Goal: Task Accomplishment & Management: Use online tool/utility

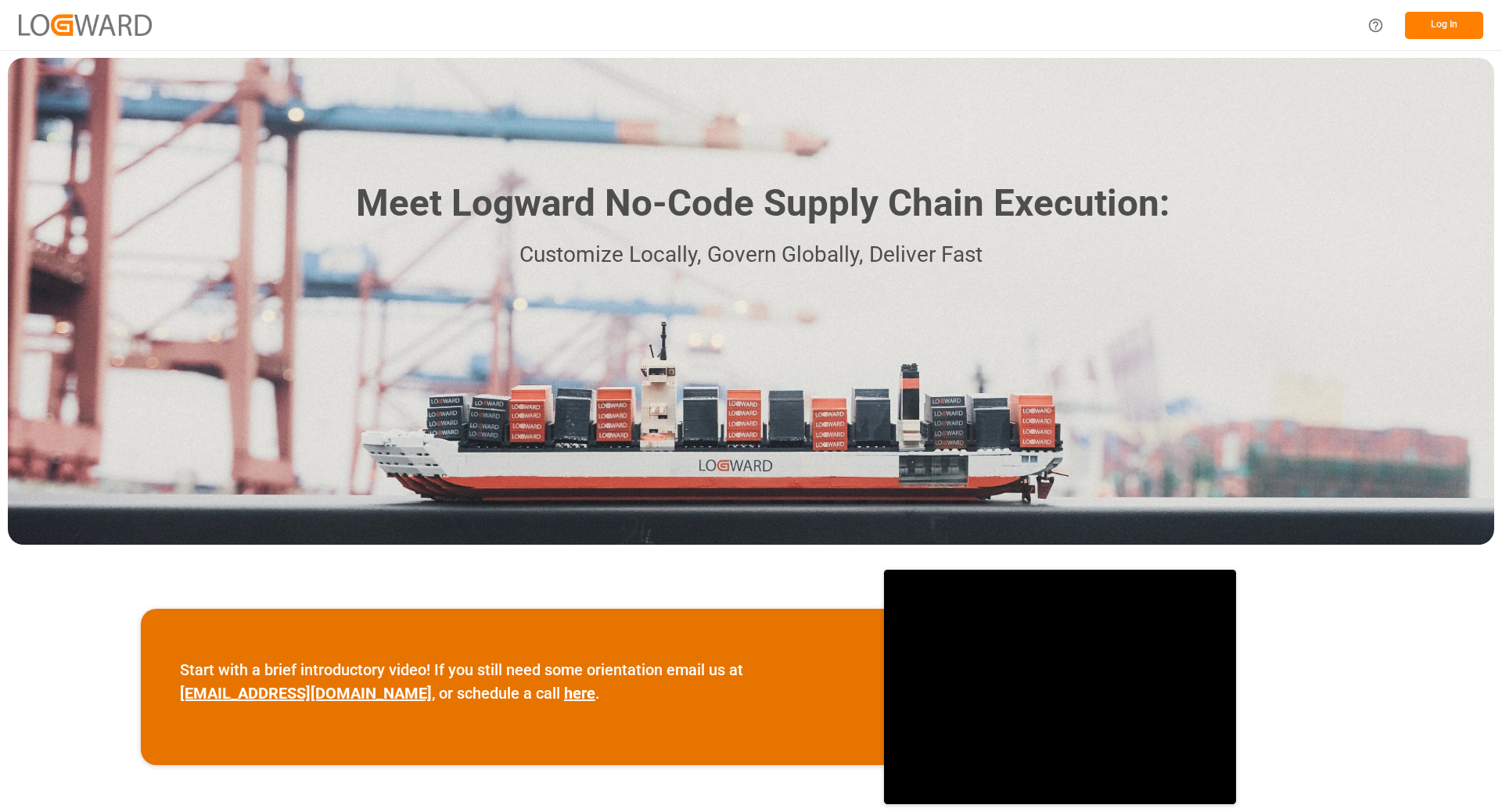
click at [1457, 24] on button "Log In" at bounding box center [1444, 26] width 78 height 27
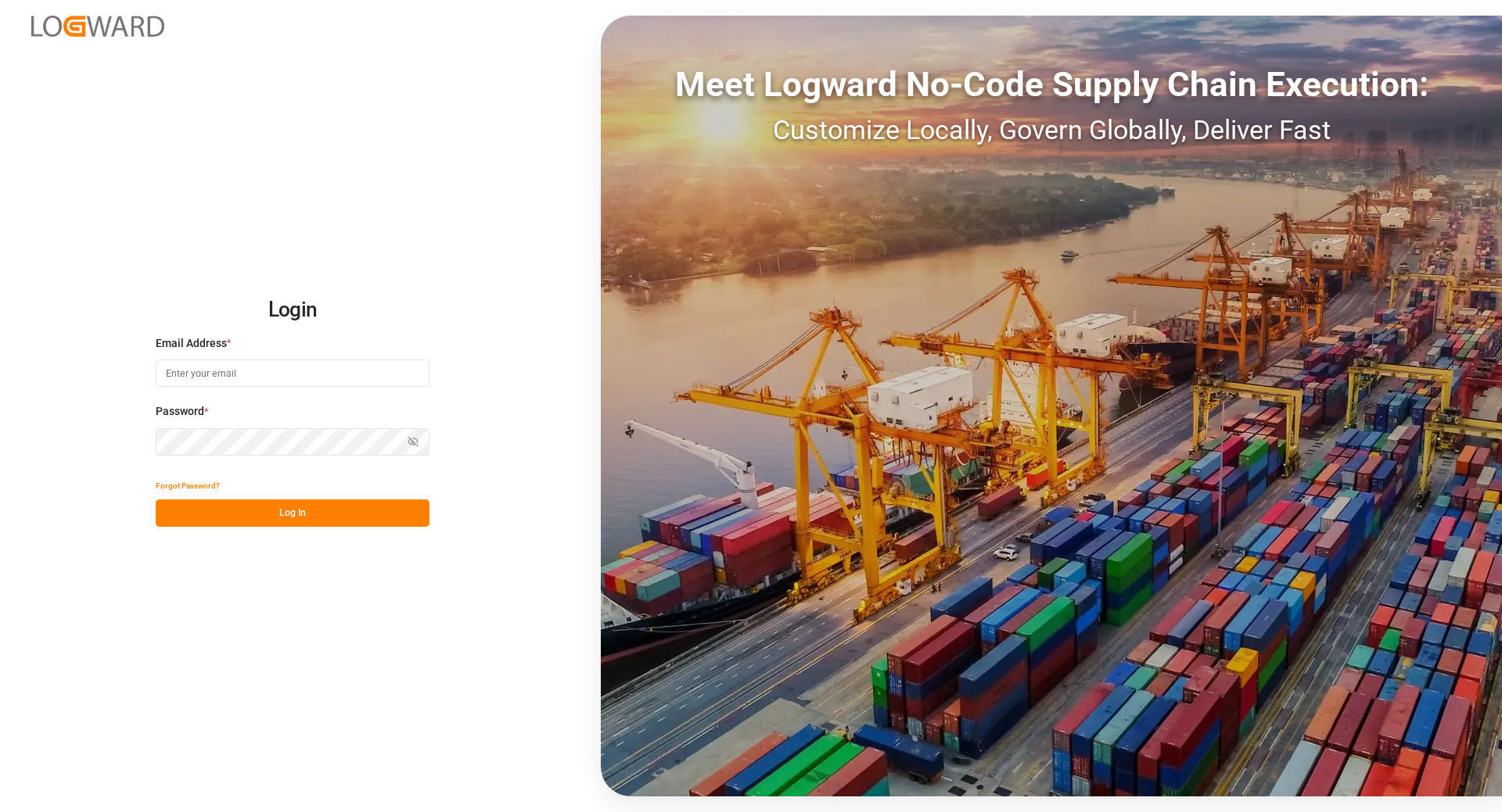
type input "[EMAIL_ADDRESS][DOMAIN_NAME]"
click at [274, 515] on button "Log In" at bounding box center [292, 513] width 274 height 27
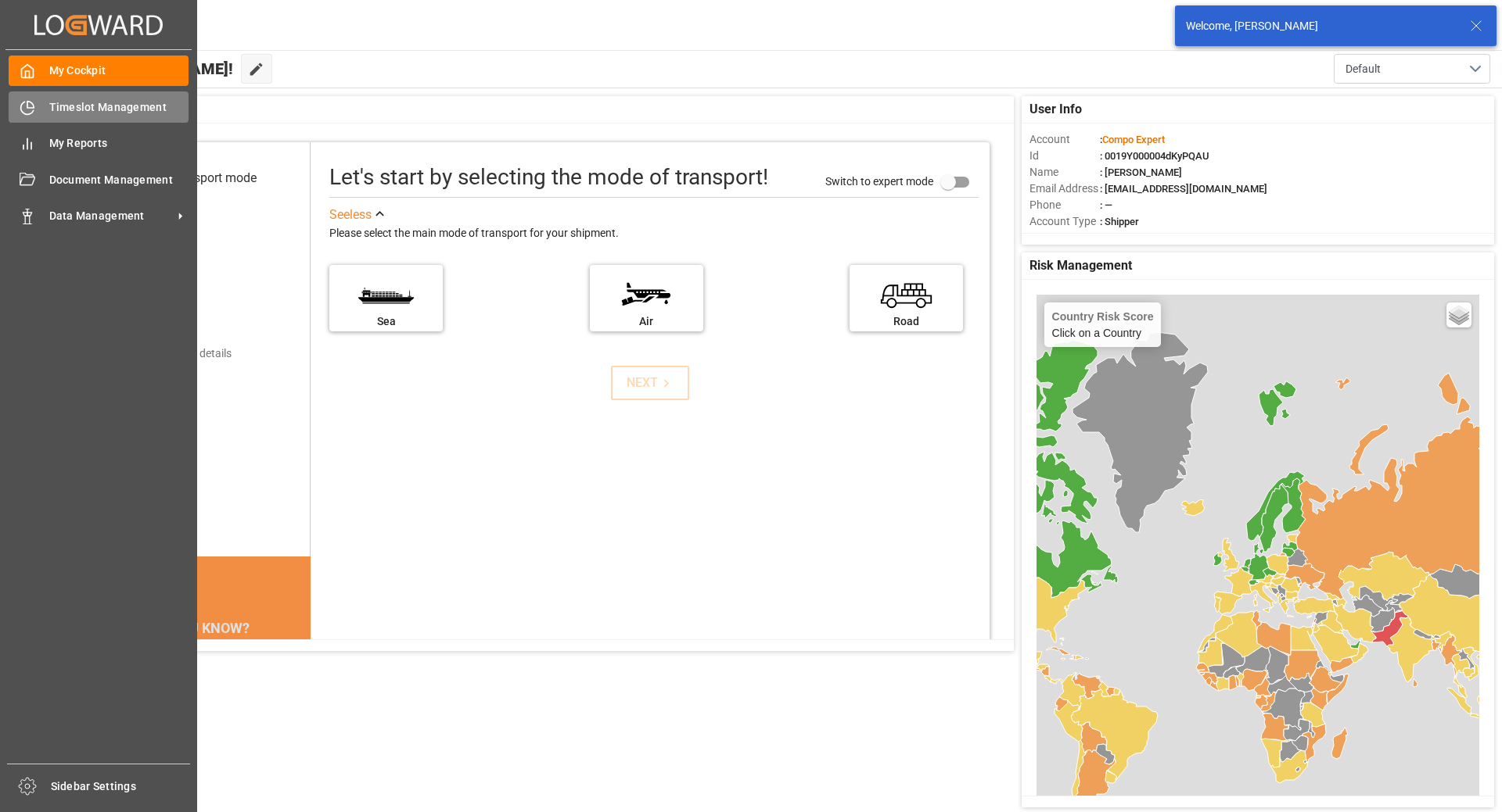
click at [26, 105] on icon at bounding box center [27, 108] width 15 height 15
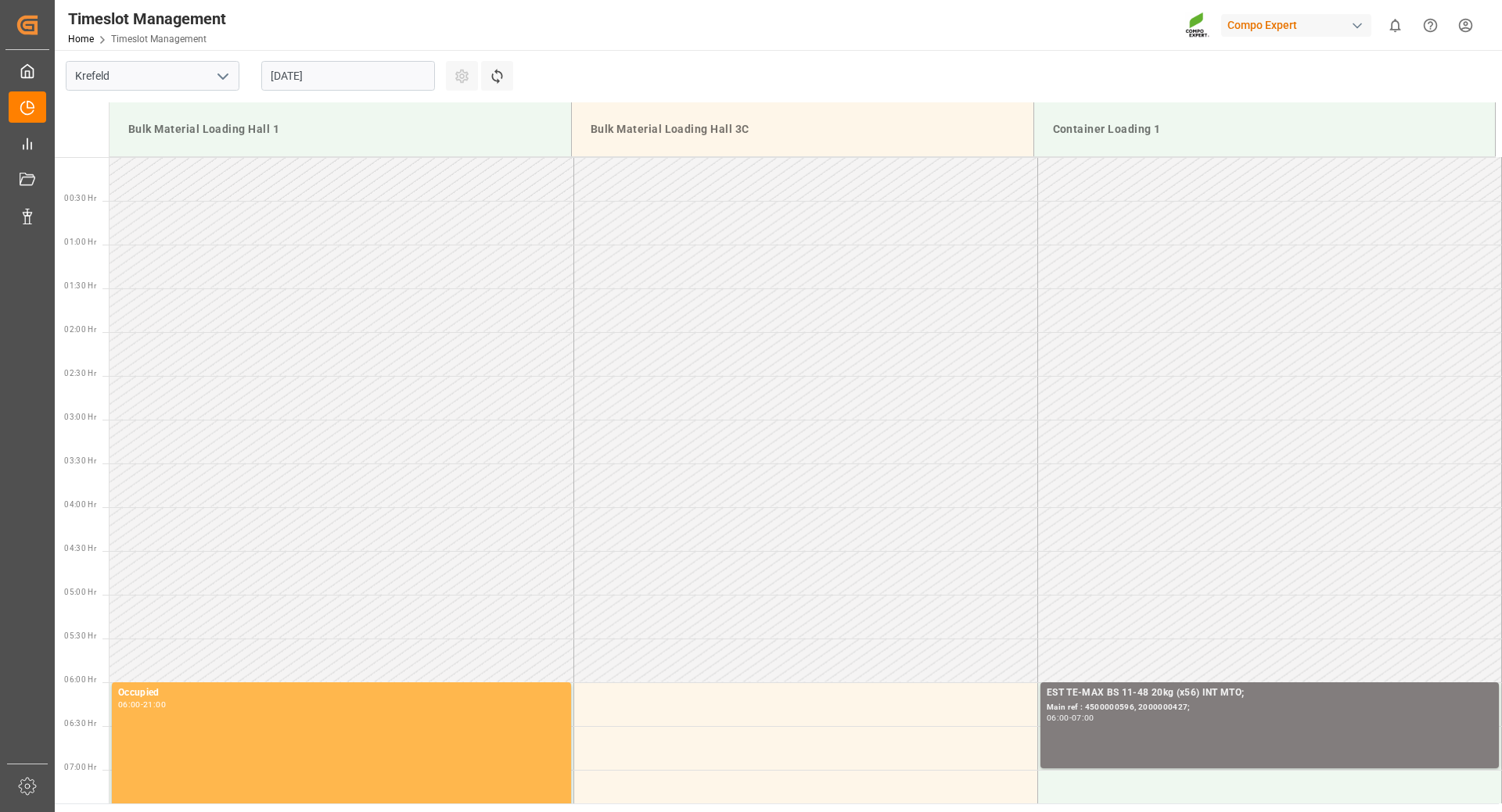
scroll to position [865, 0]
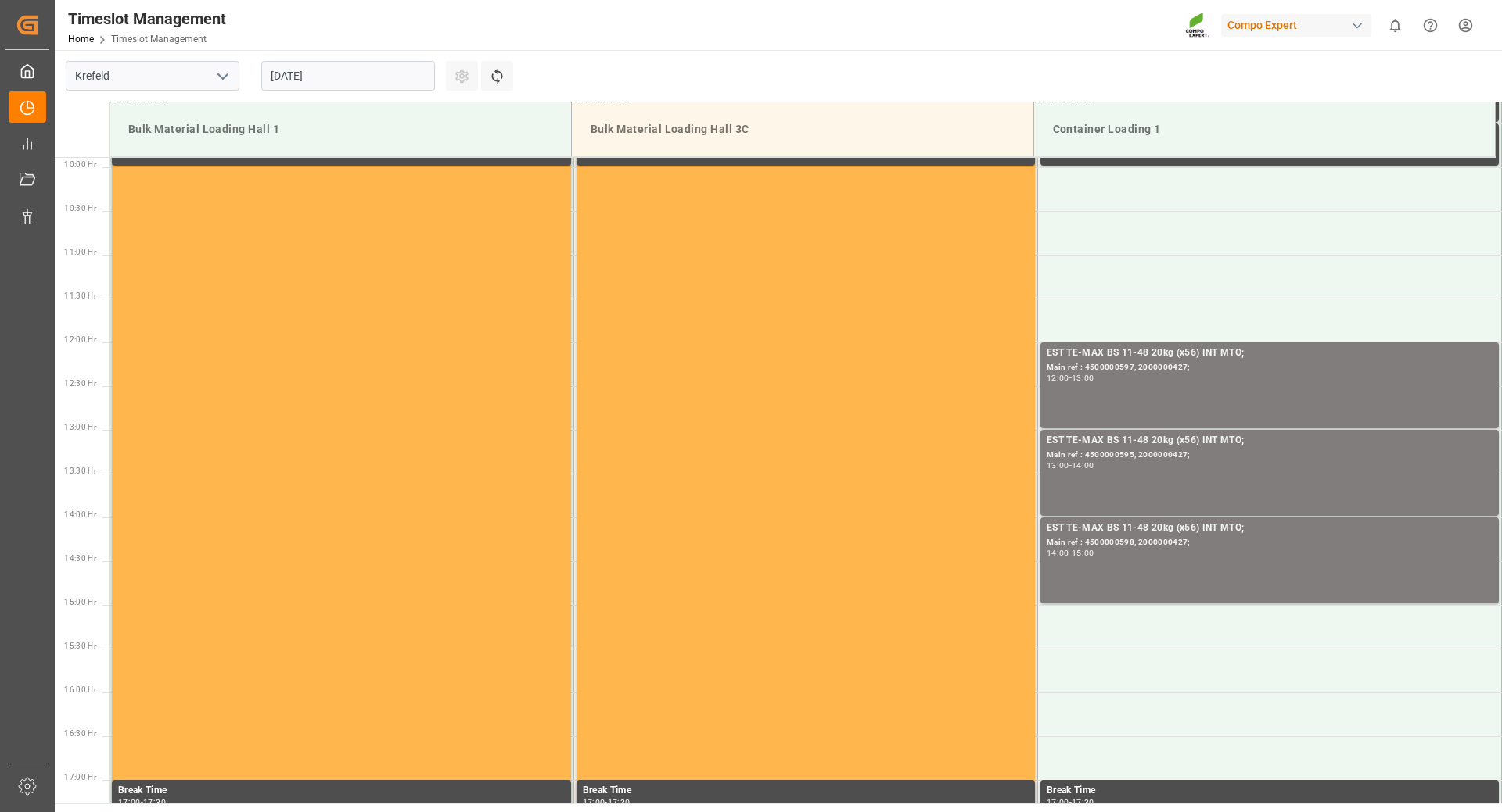
click at [346, 70] on input "[DATE]" at bounding box center [348, 76] width 173 height 30
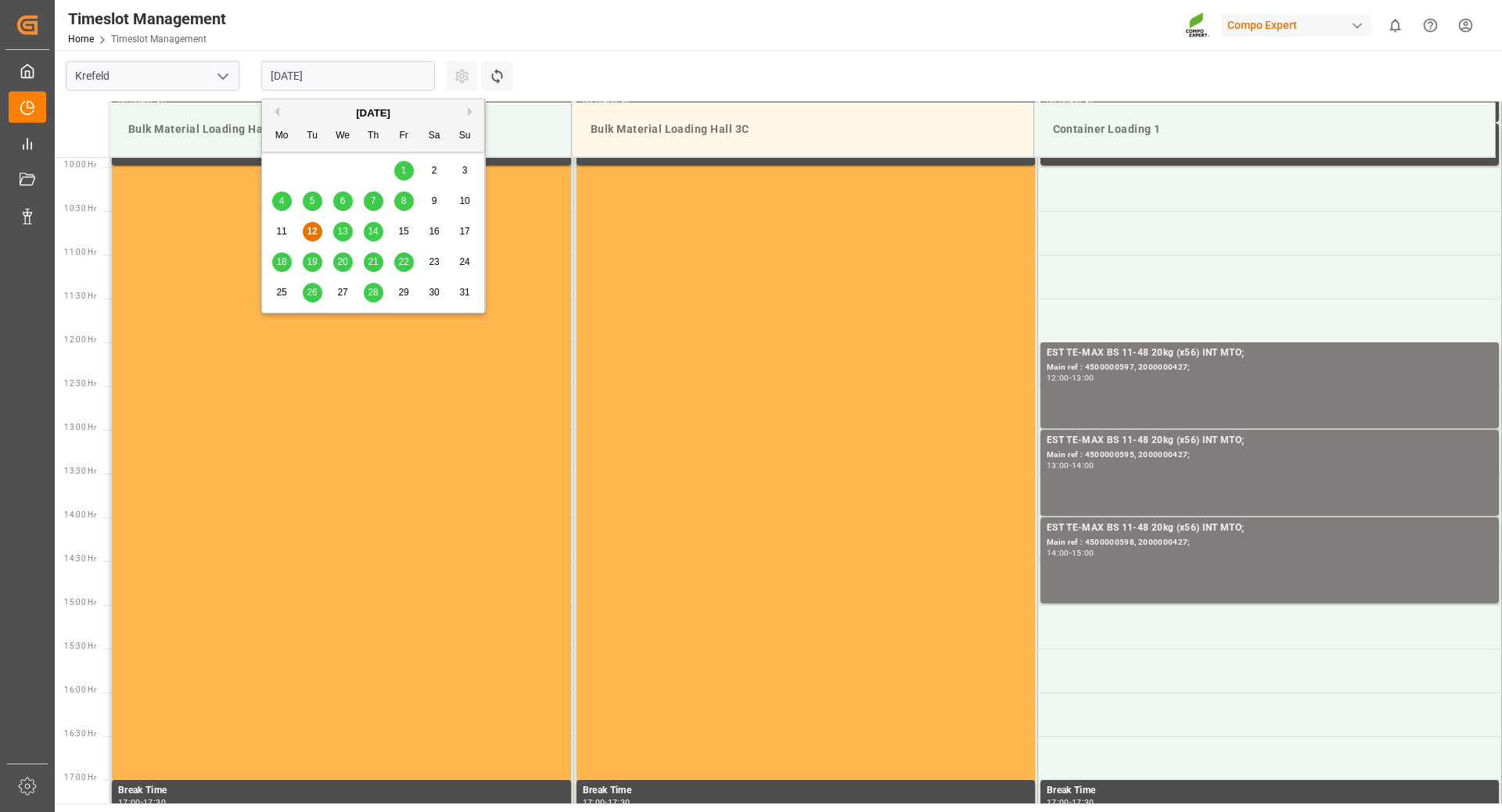
click at [312, 257] on span "19" at bounding box center [312, 262] width 10 height 11
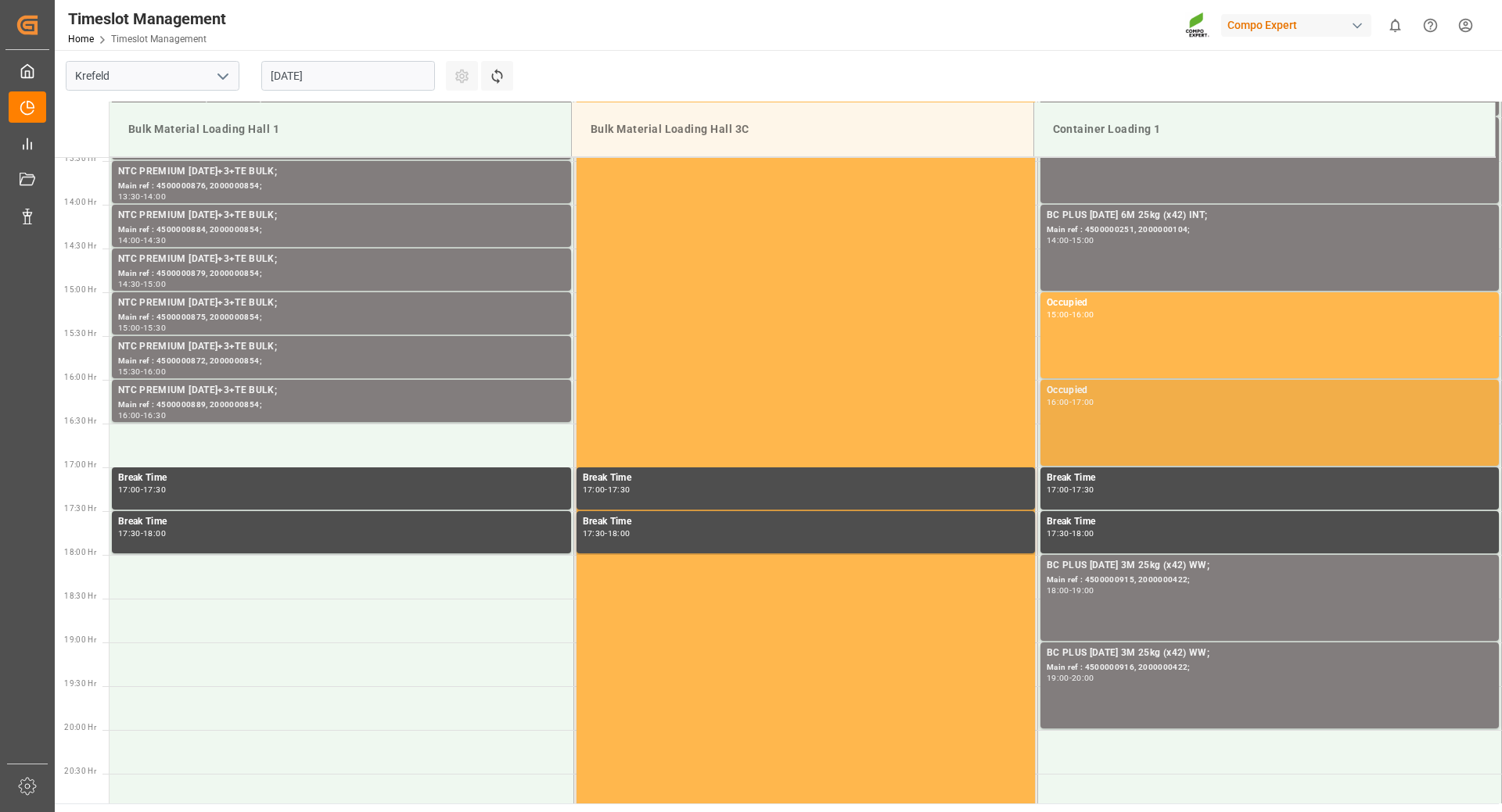
scroll to position [1413, 0]
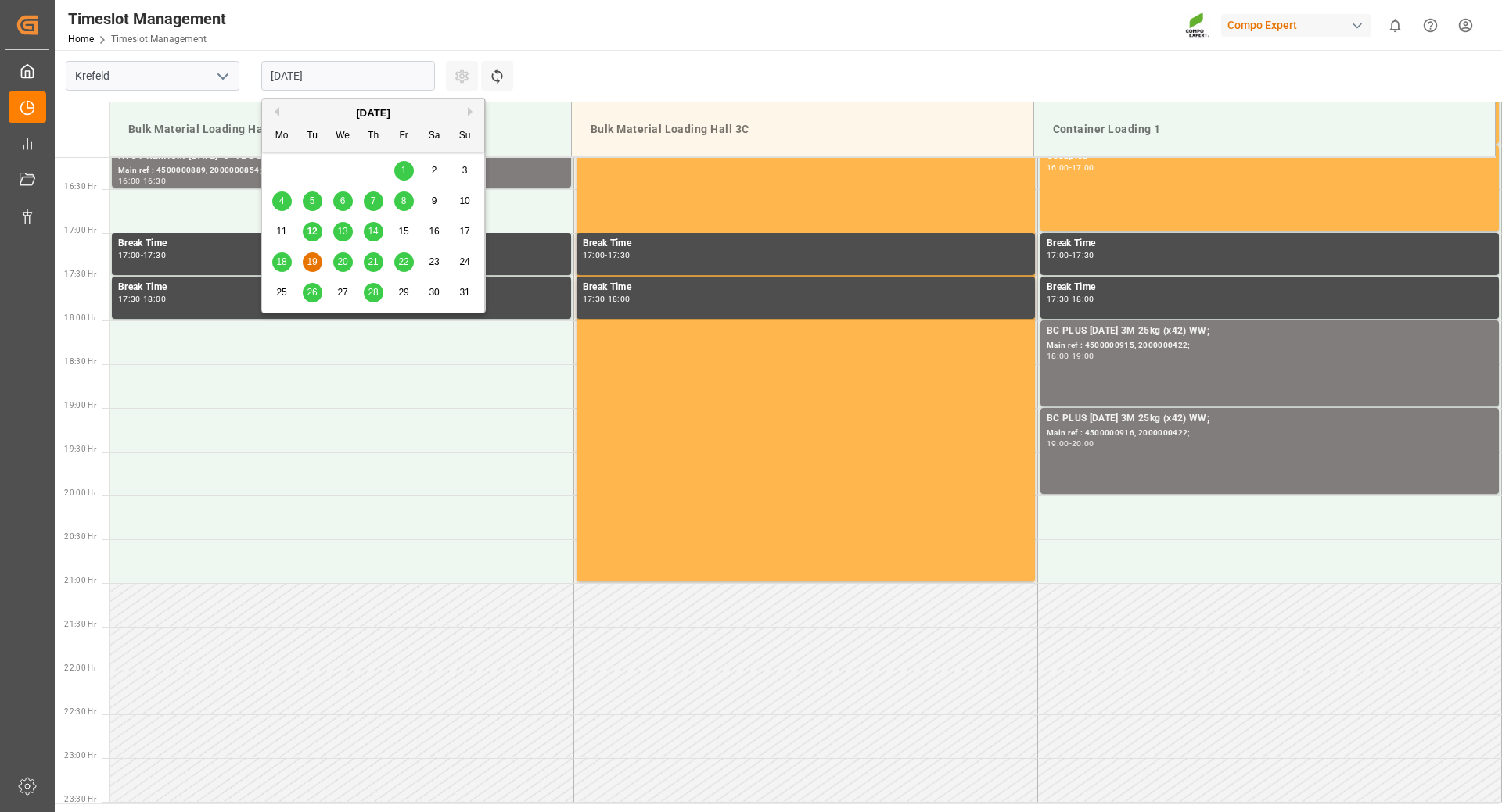
click at [351, 74] on input "[DATE]" at bounding box center [348, 76] width 173 height 30
click at [340, 261] on span "20" at bounding box center [343, 262] width 10 height 11
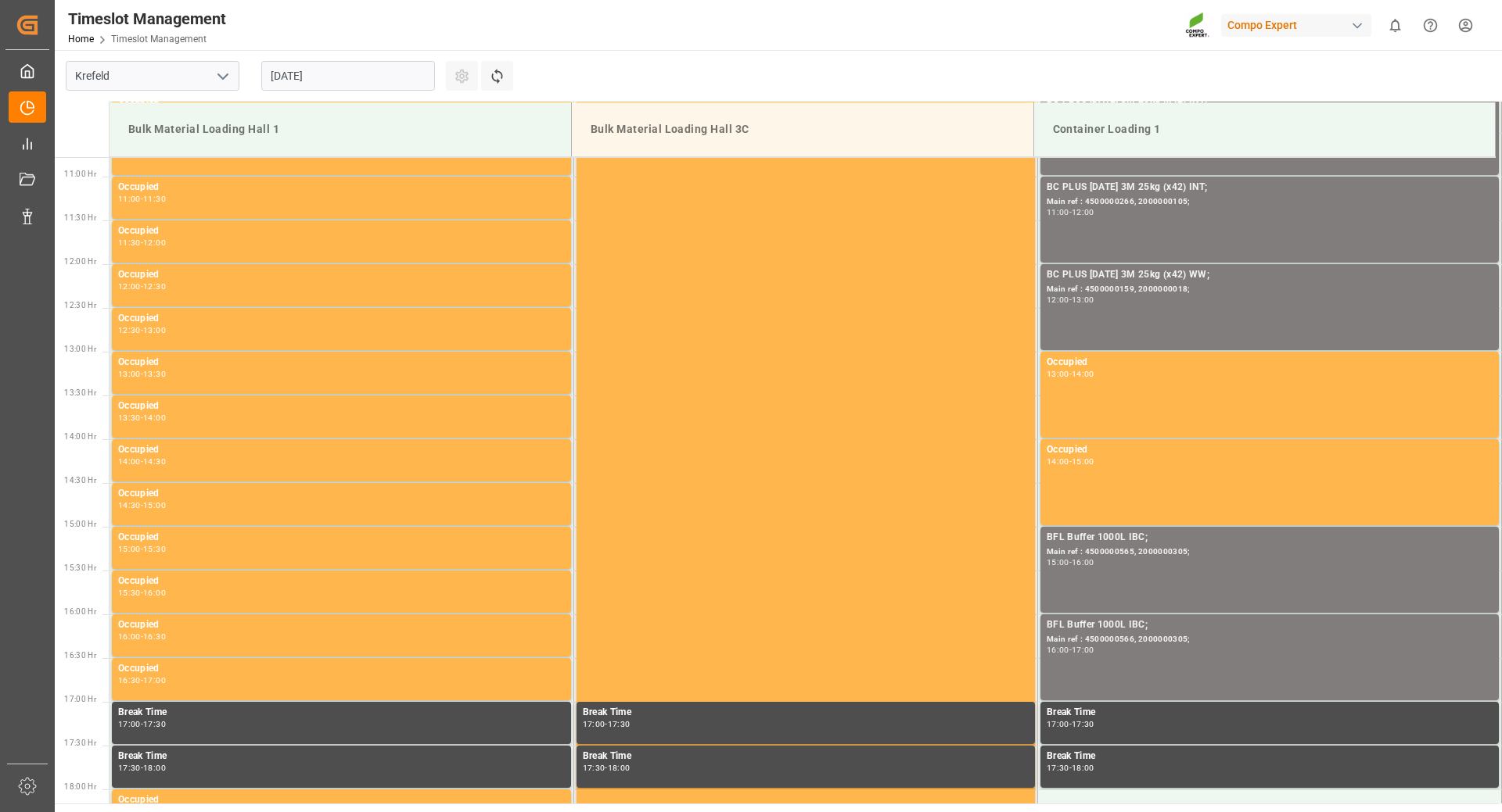
scroll to position [1257, 0]
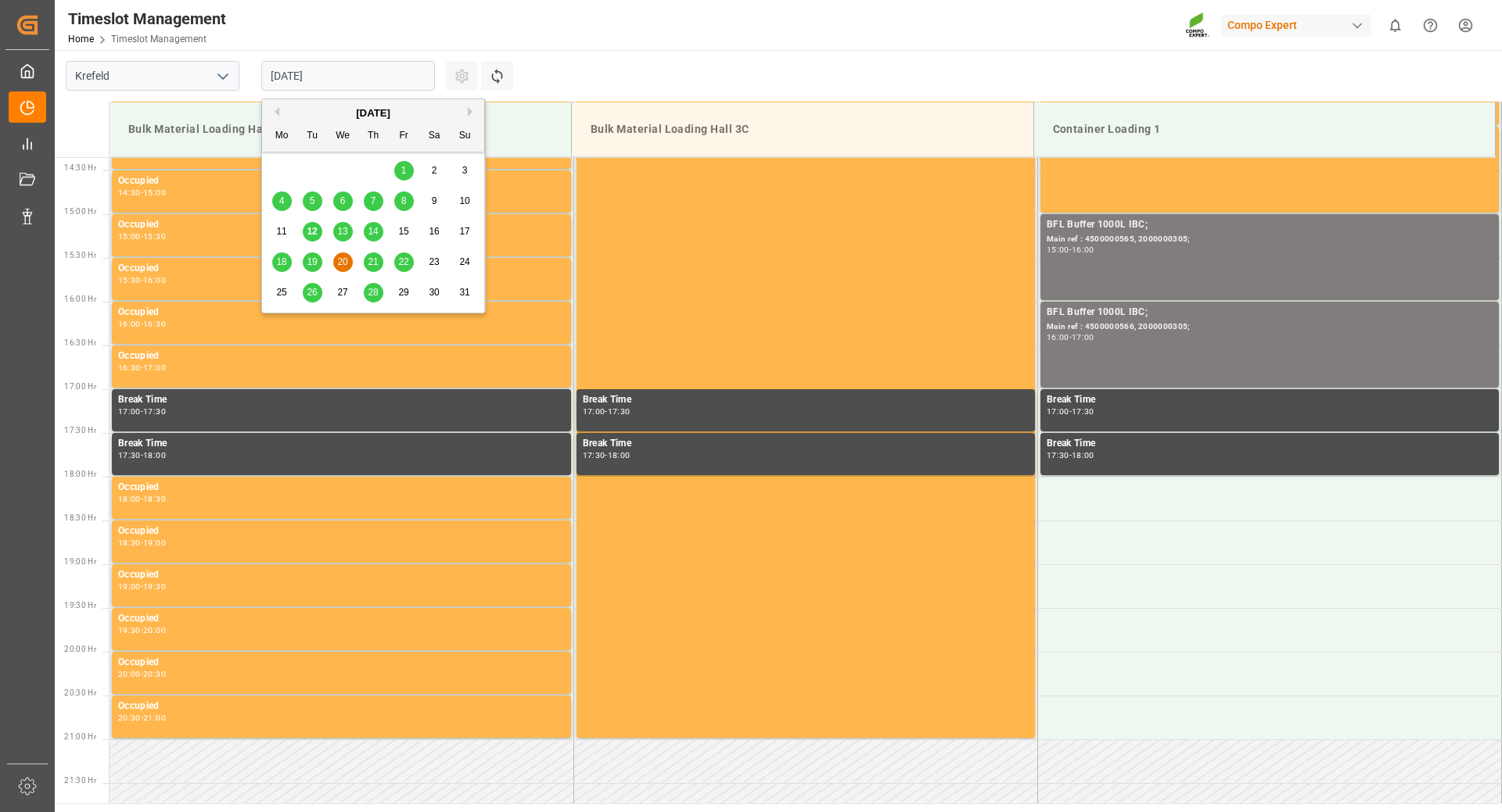
click at [416, 73] on input "[DATE]" at bounding box center [348, 76] width 173 height 30
click at [371, 265] on span "21" at bounding box center [373, 262] width 10 height 11
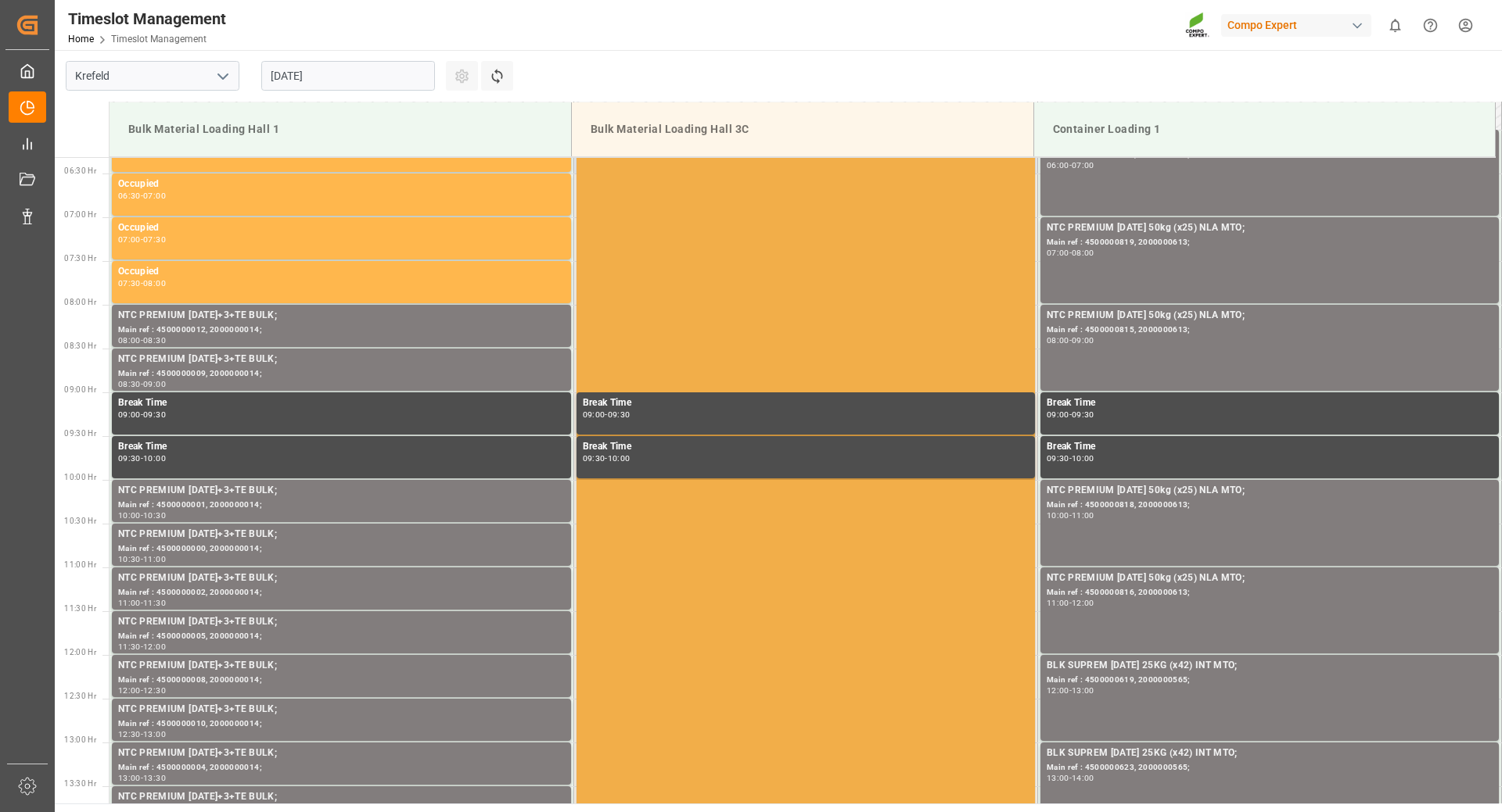
scroll to position [162, 0]
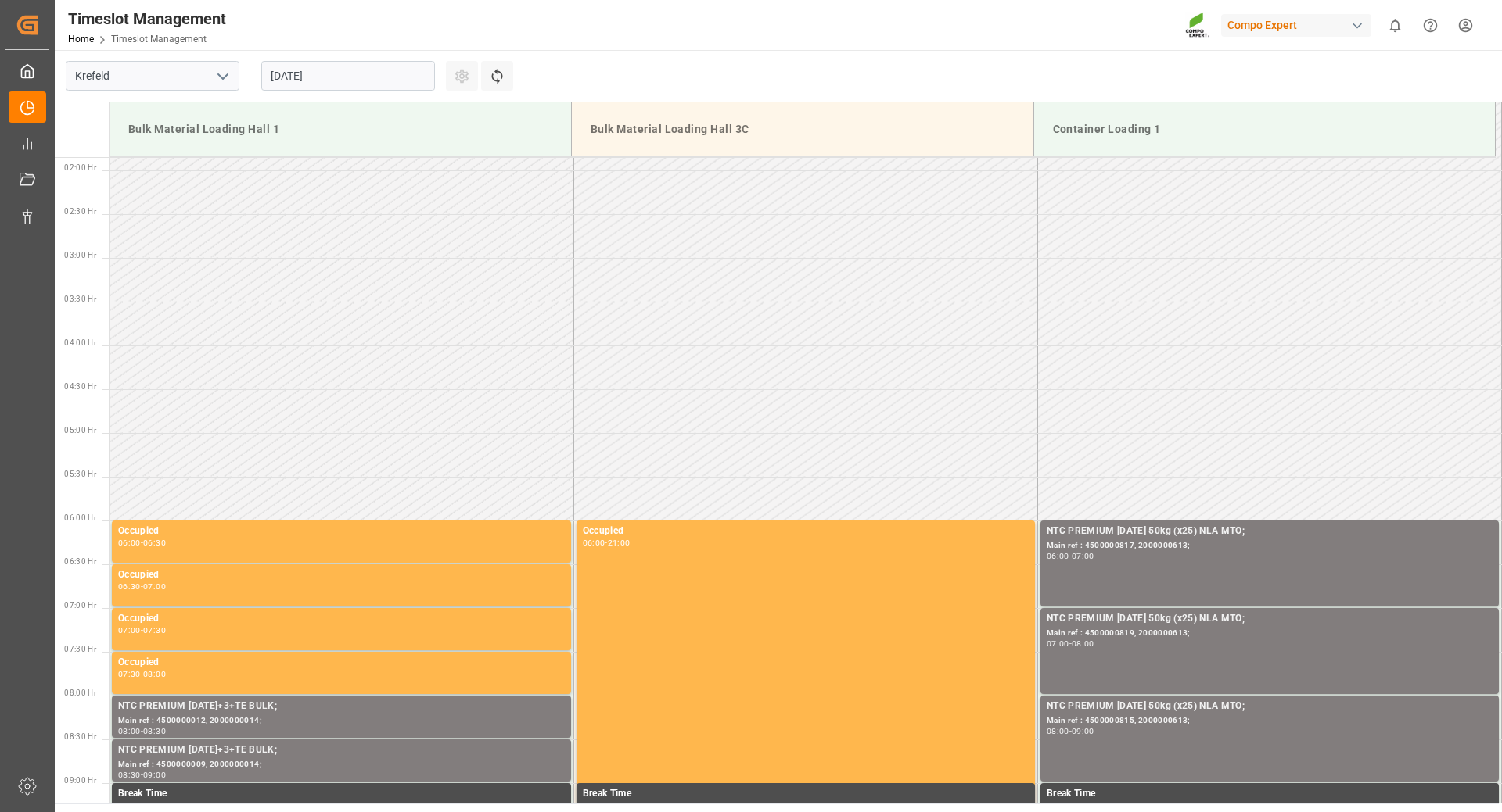
click at [405, 68] on input "[DATE]" at bounding box center [348, 76] width 173 height 30
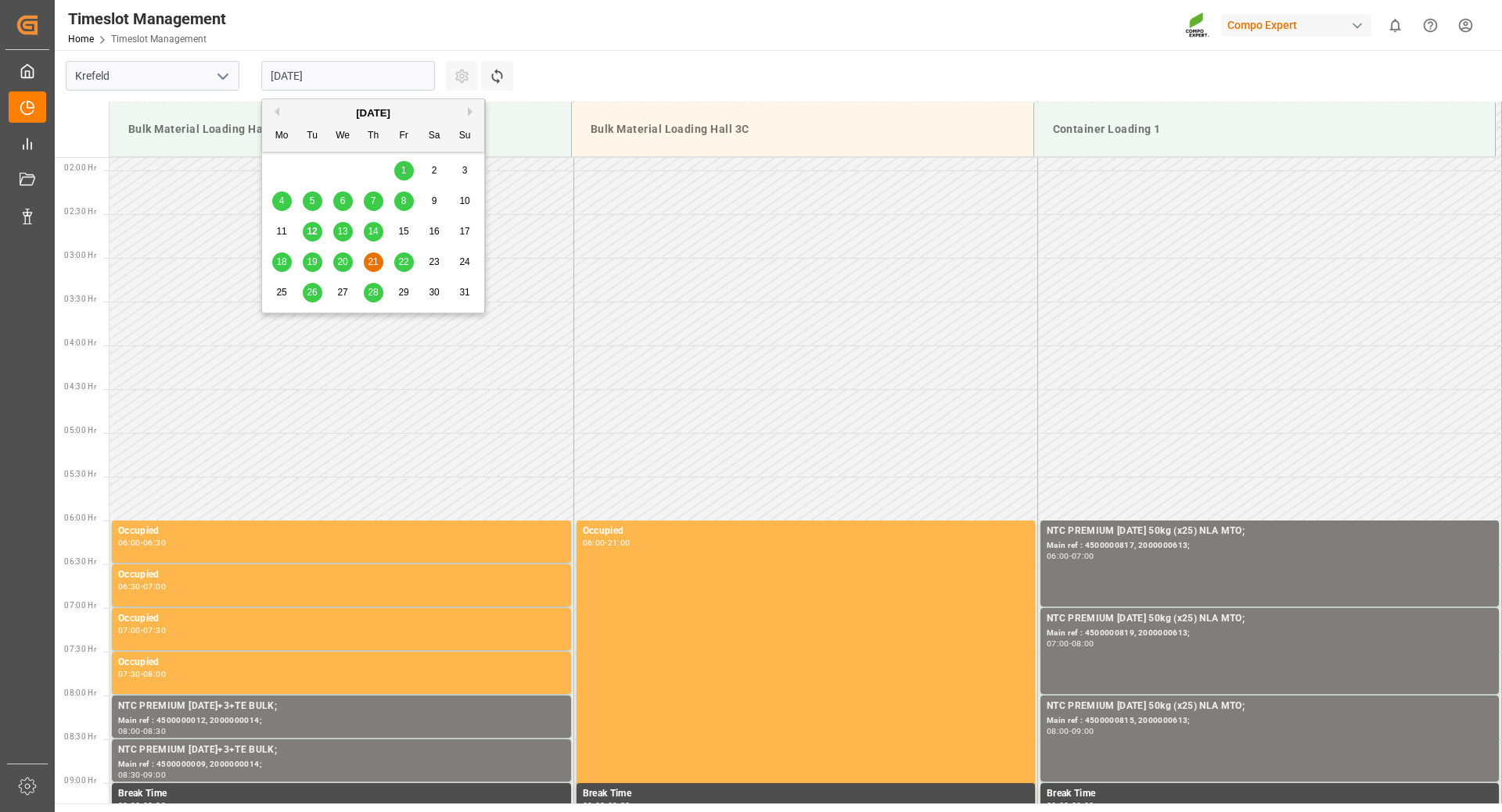
click at [337, 264] on div "20" at bounding box center [343, 263] width 20 height 19
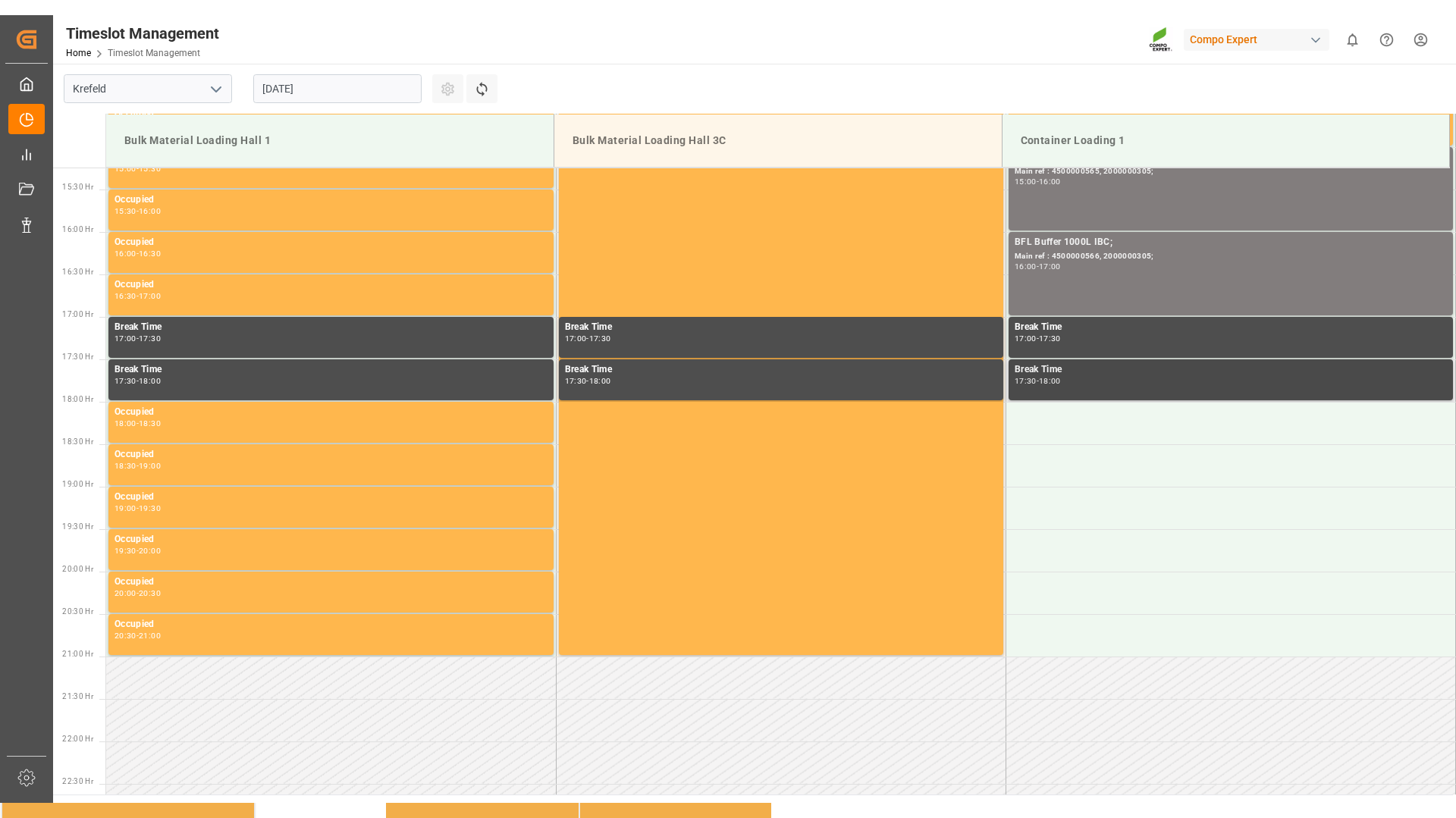
scroll to position [1143, 0]
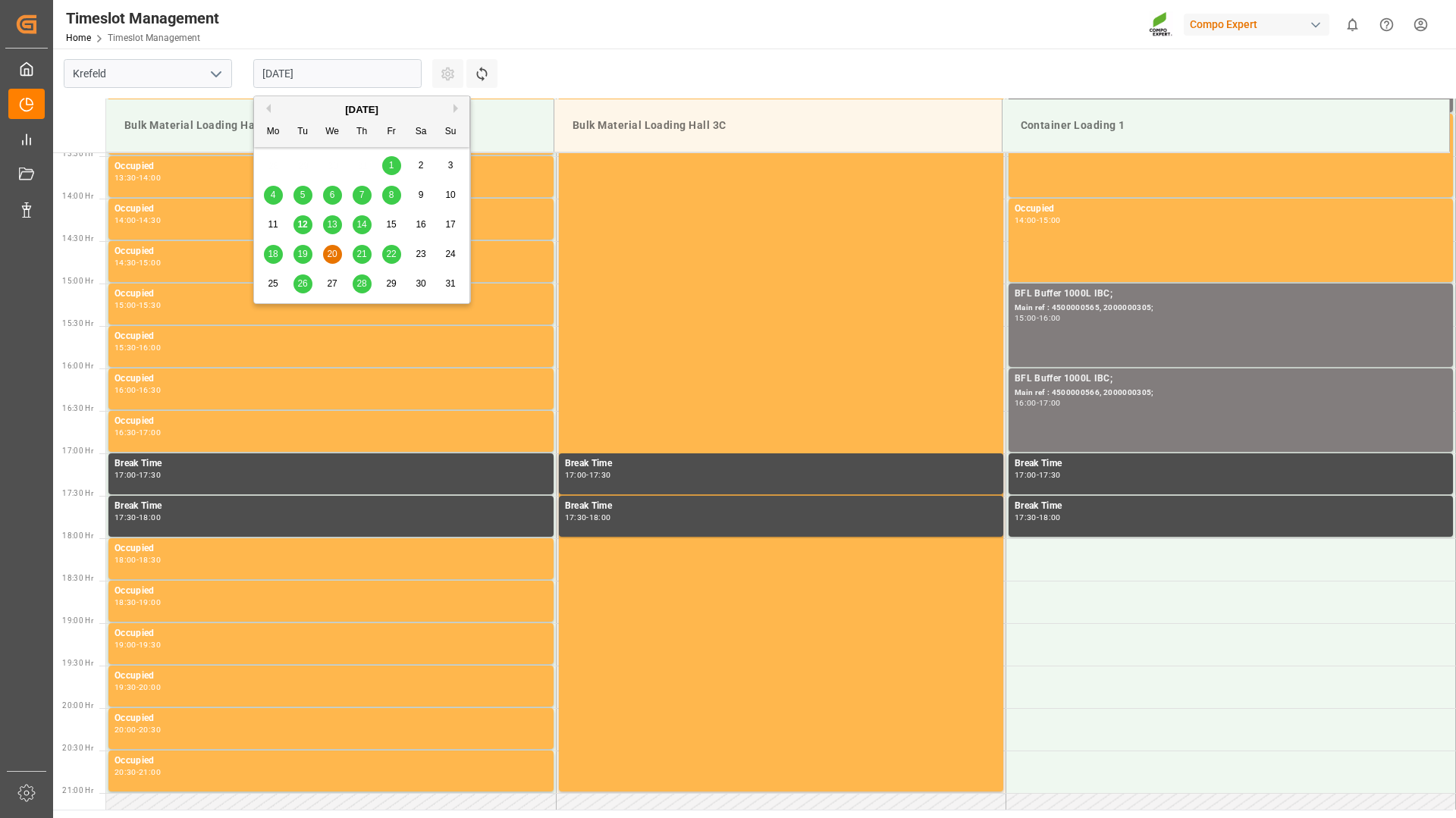
click at [349, 71] on input "[DATE]" at bounding box center [337, 73] width 168 height 29
click at [275, 250] on span "18" at bounding box center [273, 254] width 10 height 11
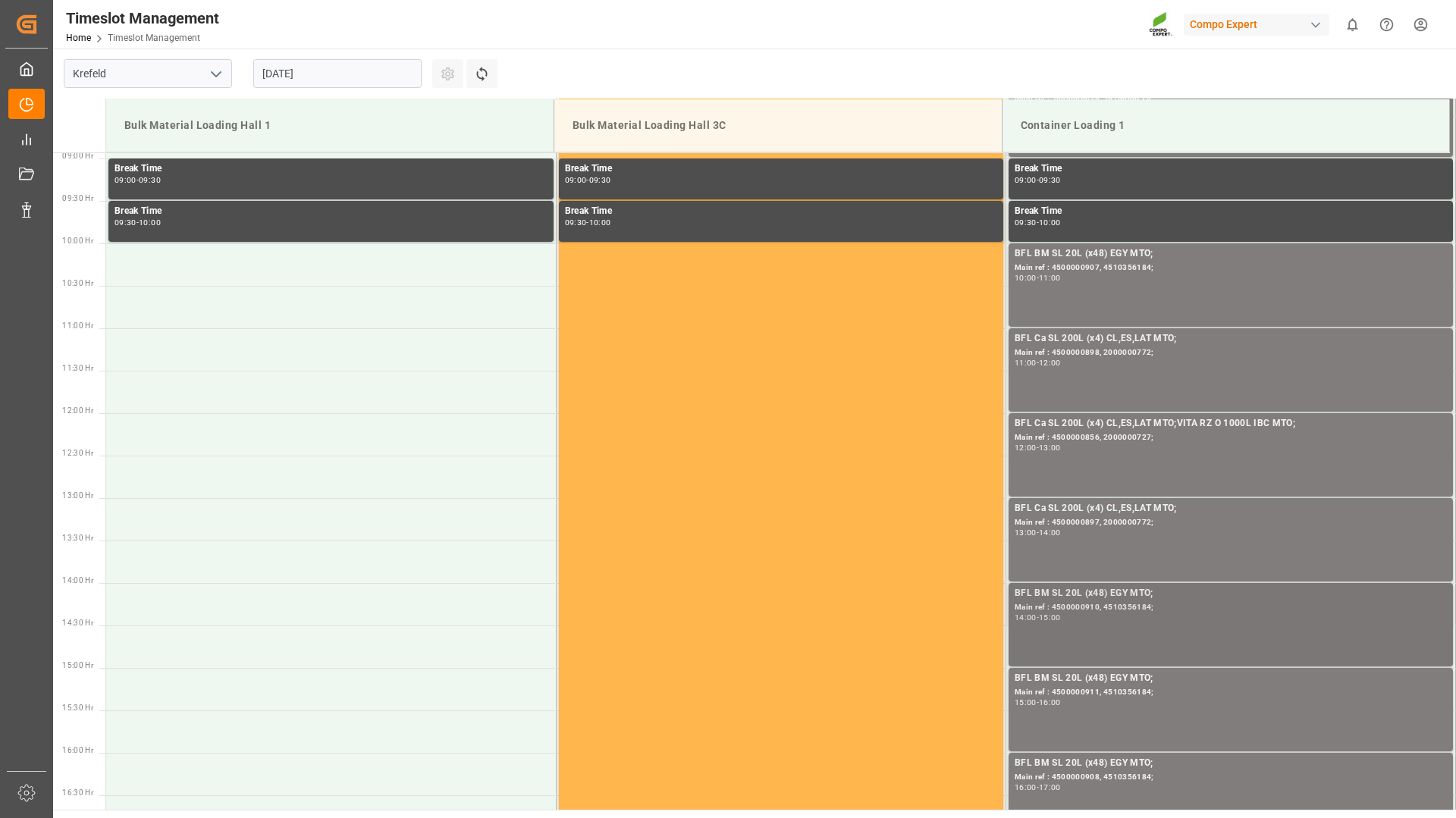
scroll to position [1061, 0]
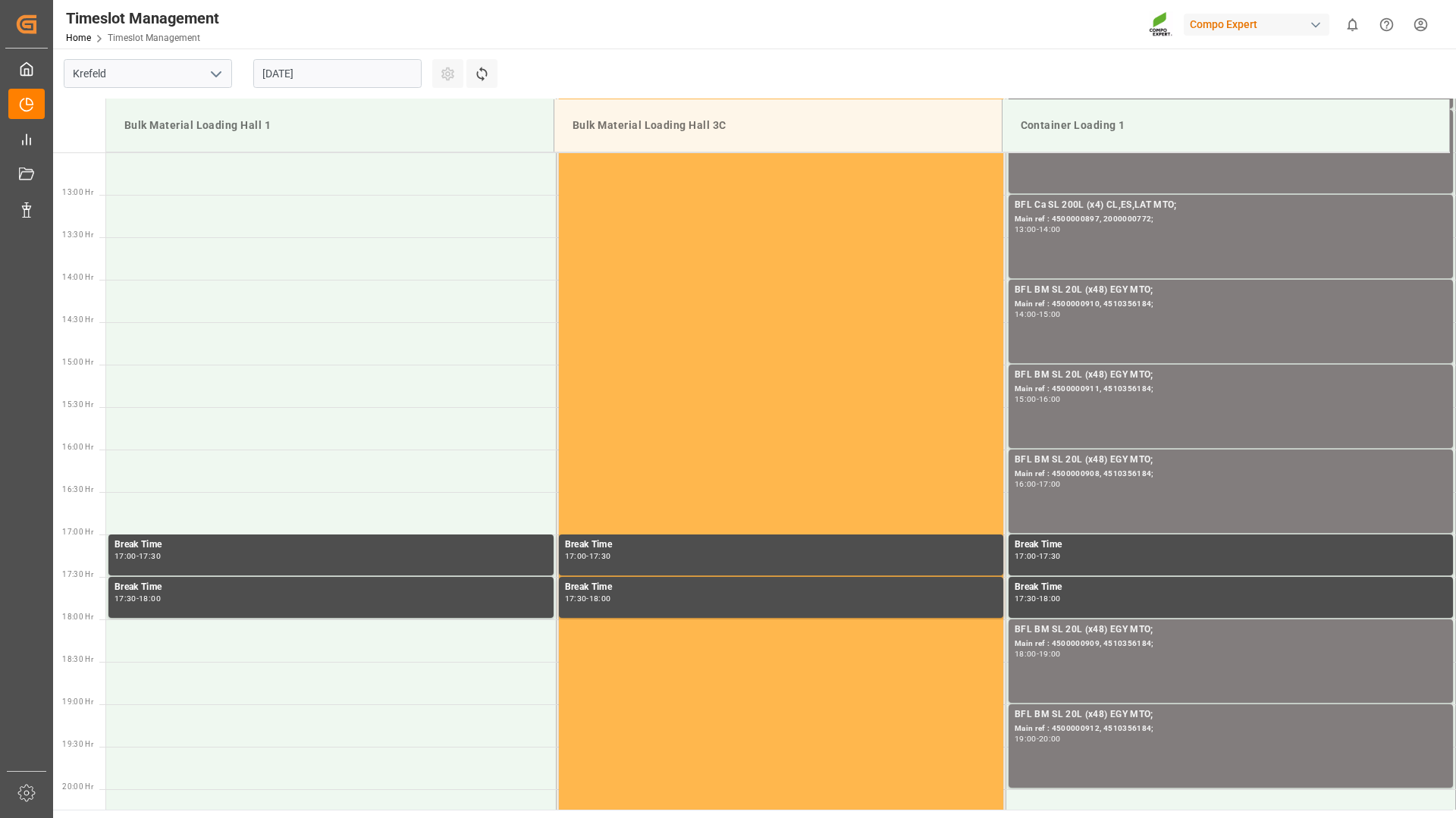
click at [373, 77] on input "[DATE]" at bounding box center [337, 73] width 168 height 29
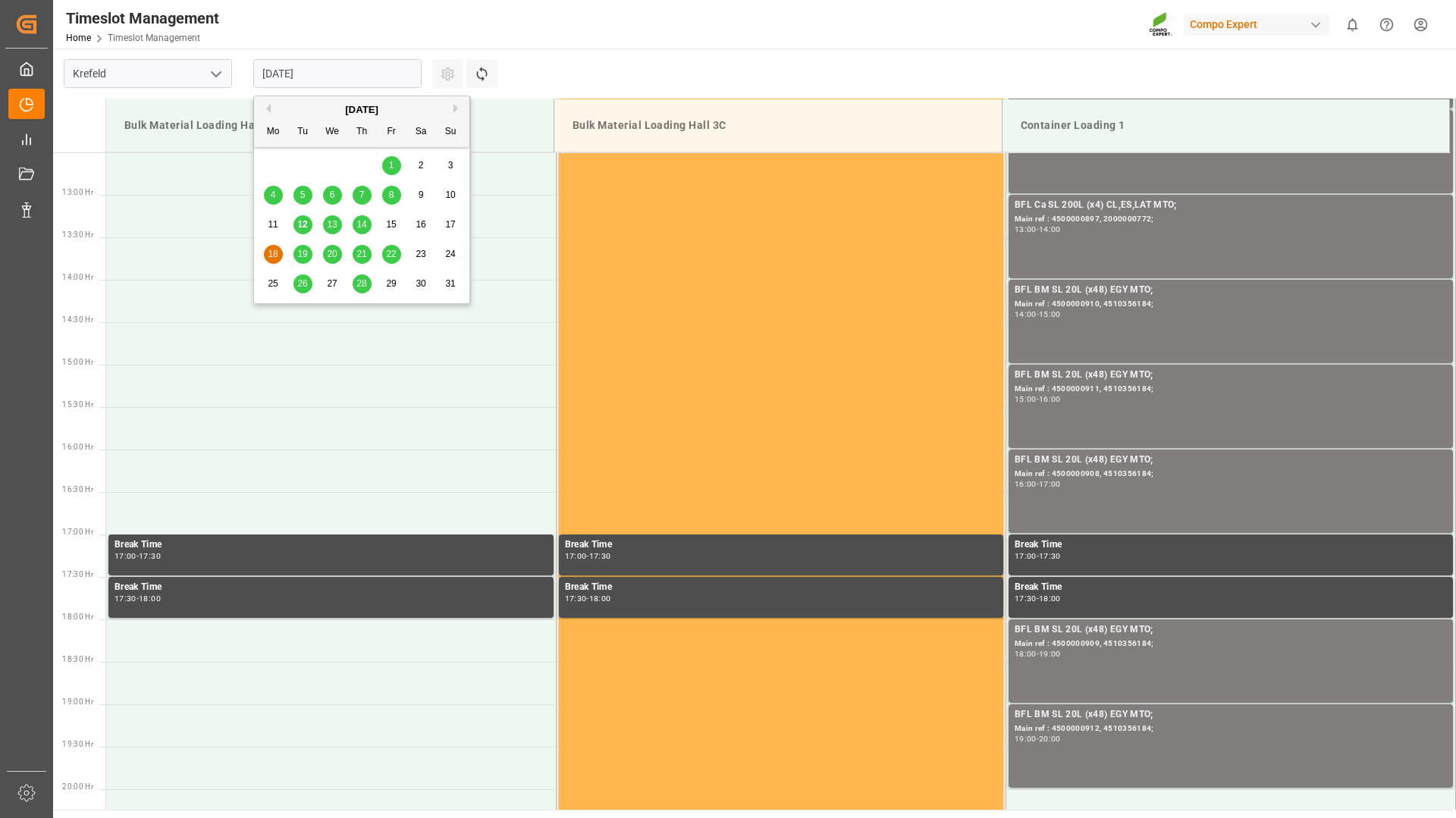
click at [388, 226] on span "15" at bounding box center [391, 224] width 10 height 11
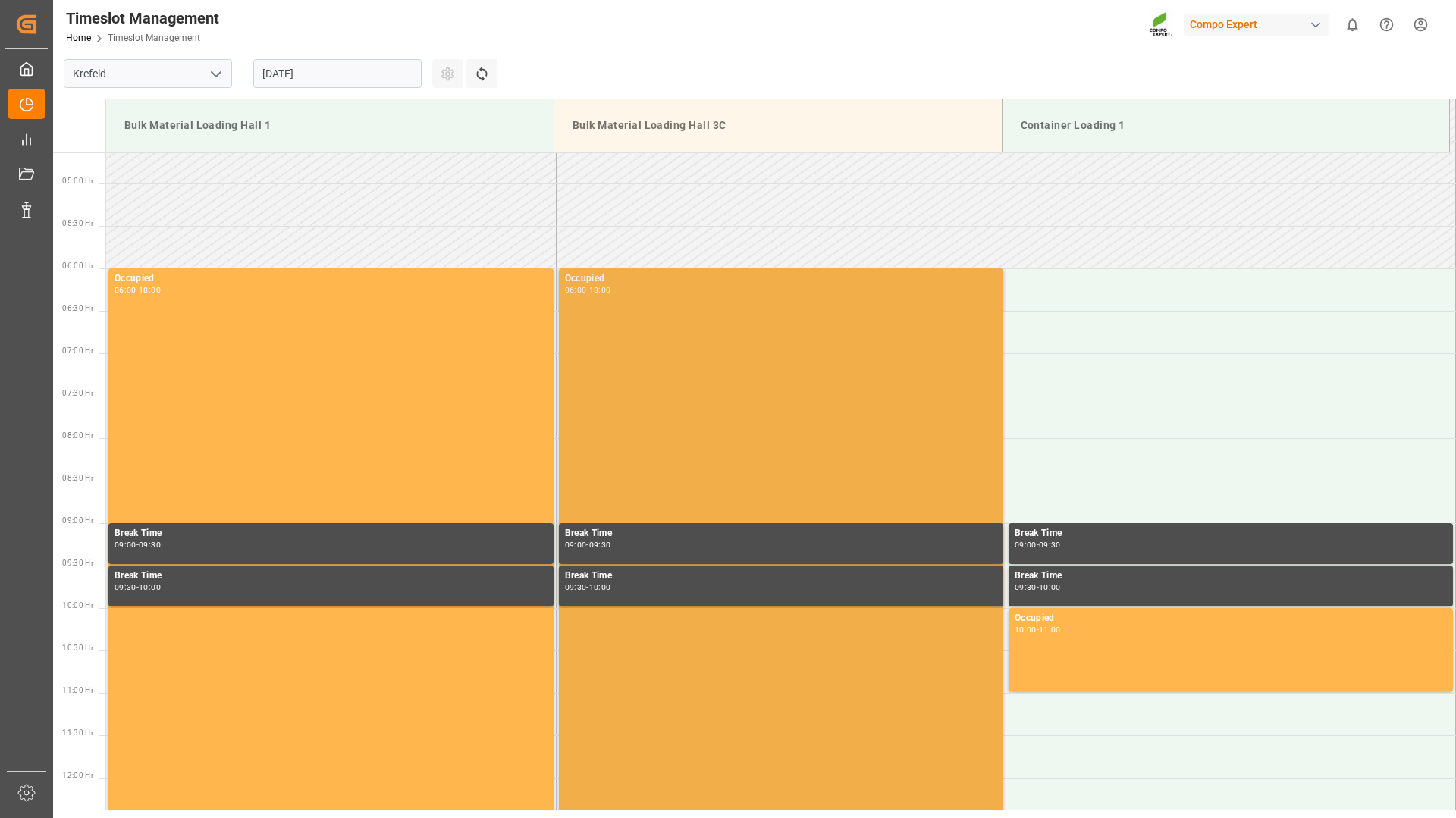
scroll to position [621, 0]
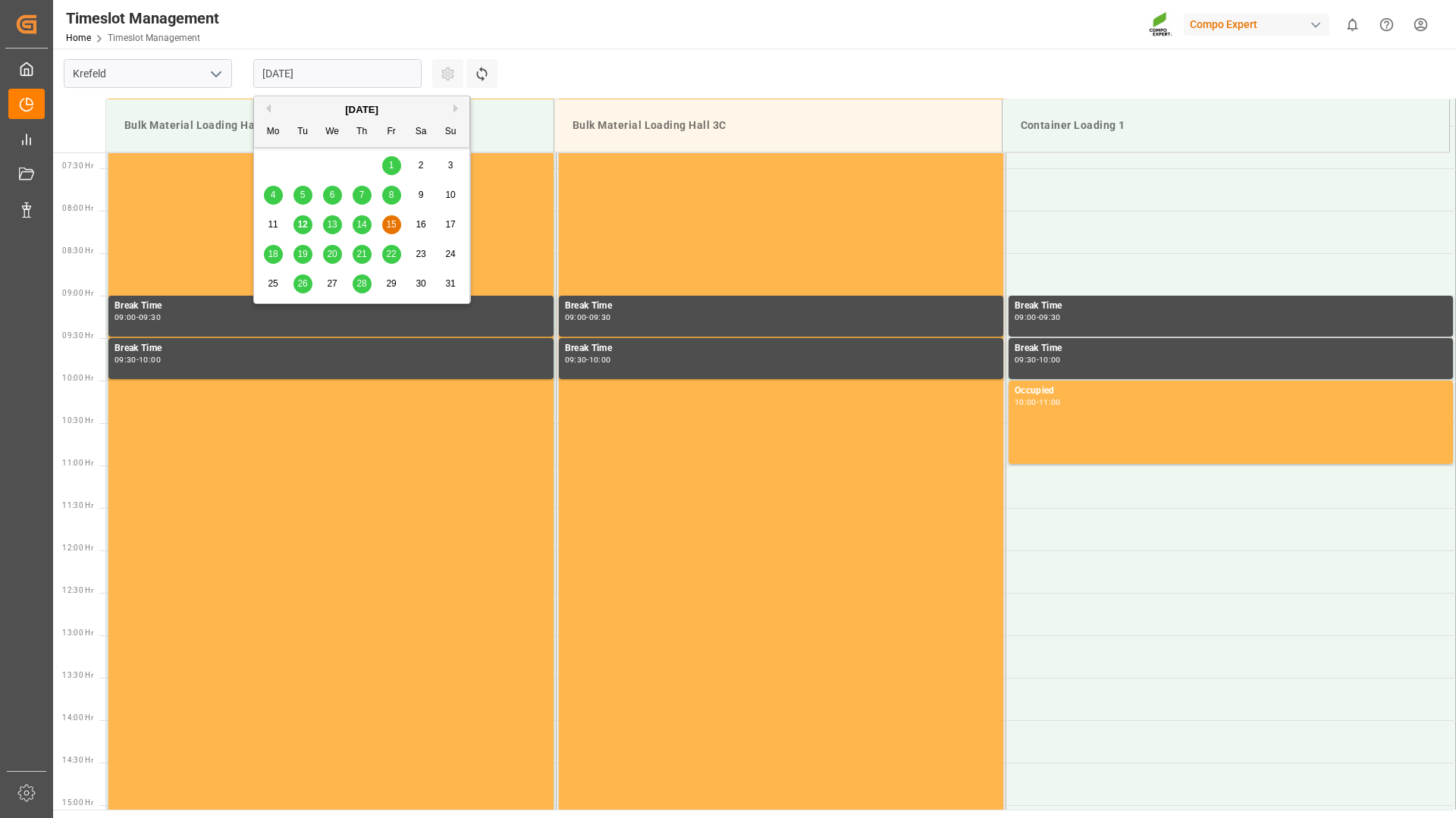
click at [343, 72] on input "[DATE]" at bounding box center [337, 73] width 168 height 29
click at [273, 259] on span "18" at bounding box center [273, 254] width 10 height 11
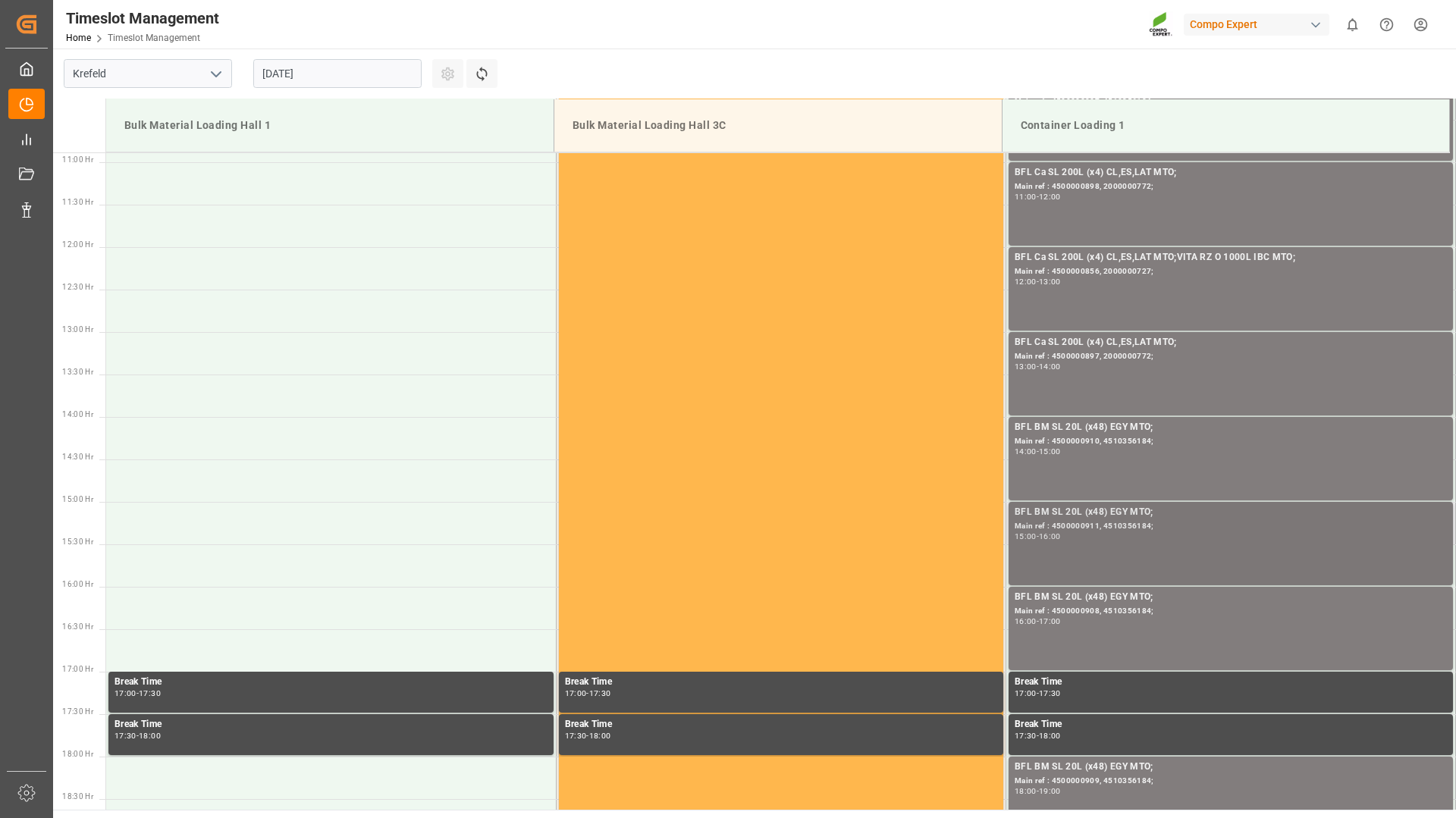
scroll to position [1227, 0]
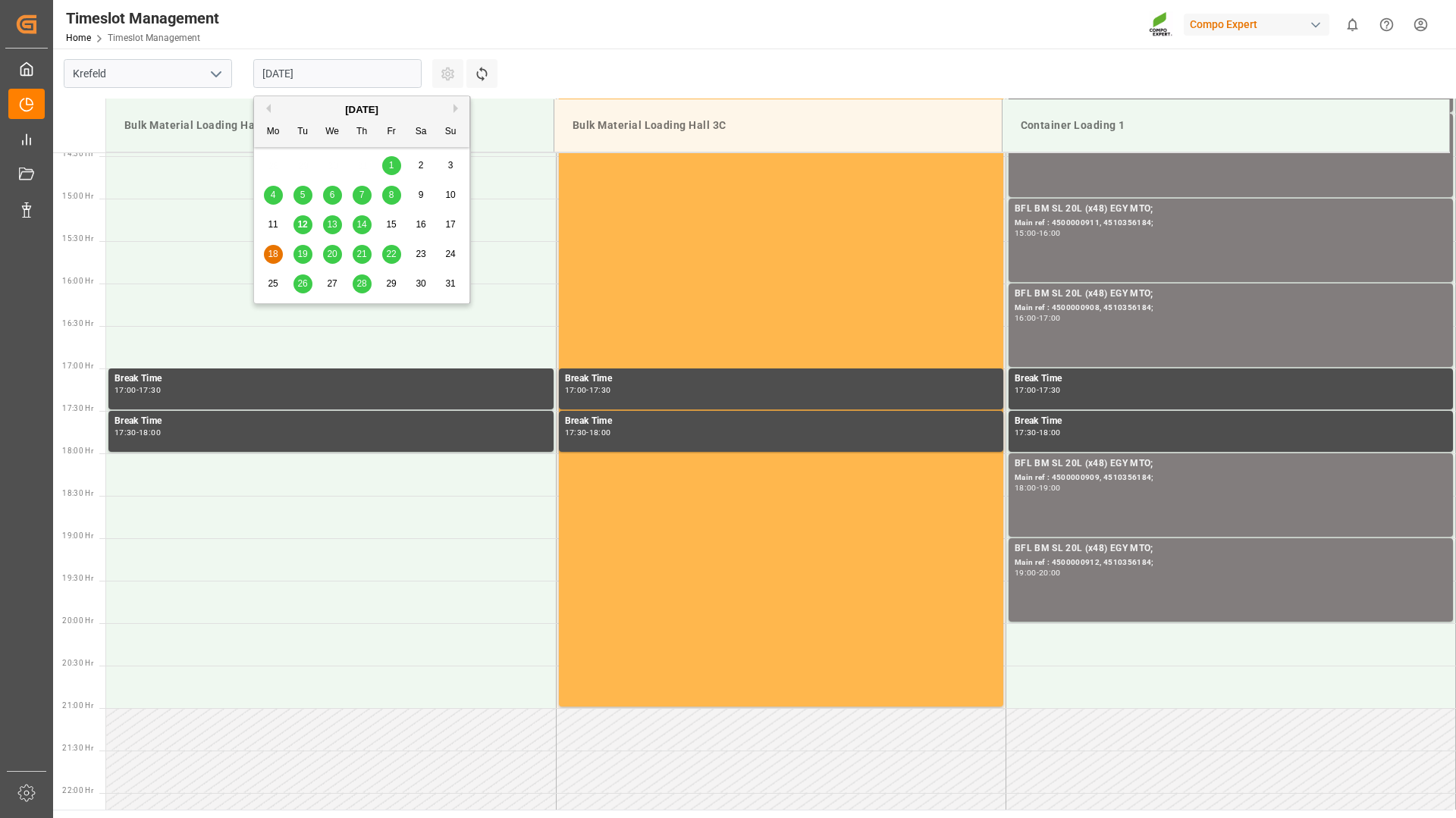
click at [394, 70] on input "[DATE]" at bounding box center [337, 73] width 168 height 29
click at [397, 221] on div "15" at bounding box center [391, 226] width 19 height 18
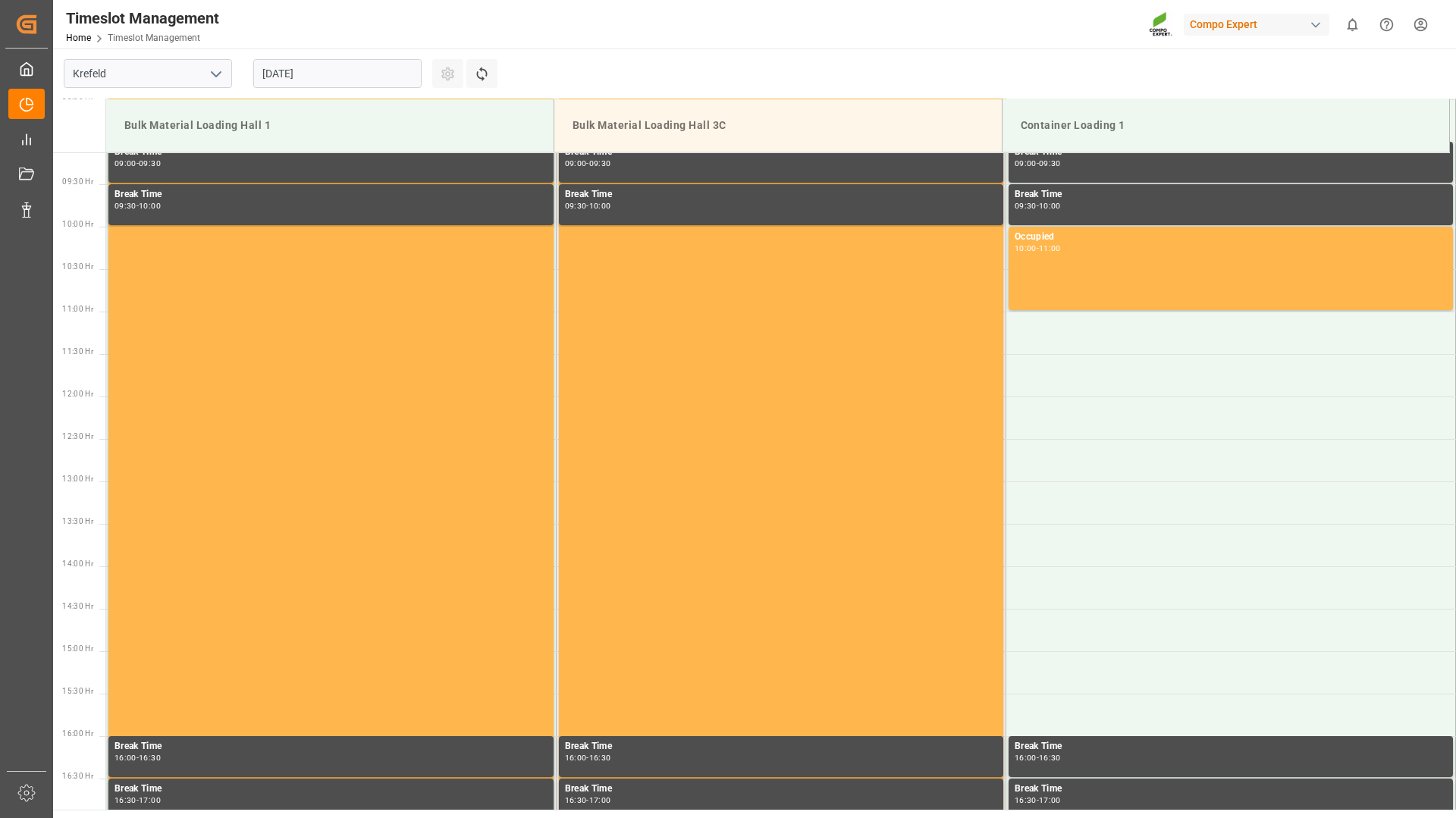
scroll to position [472, 0]
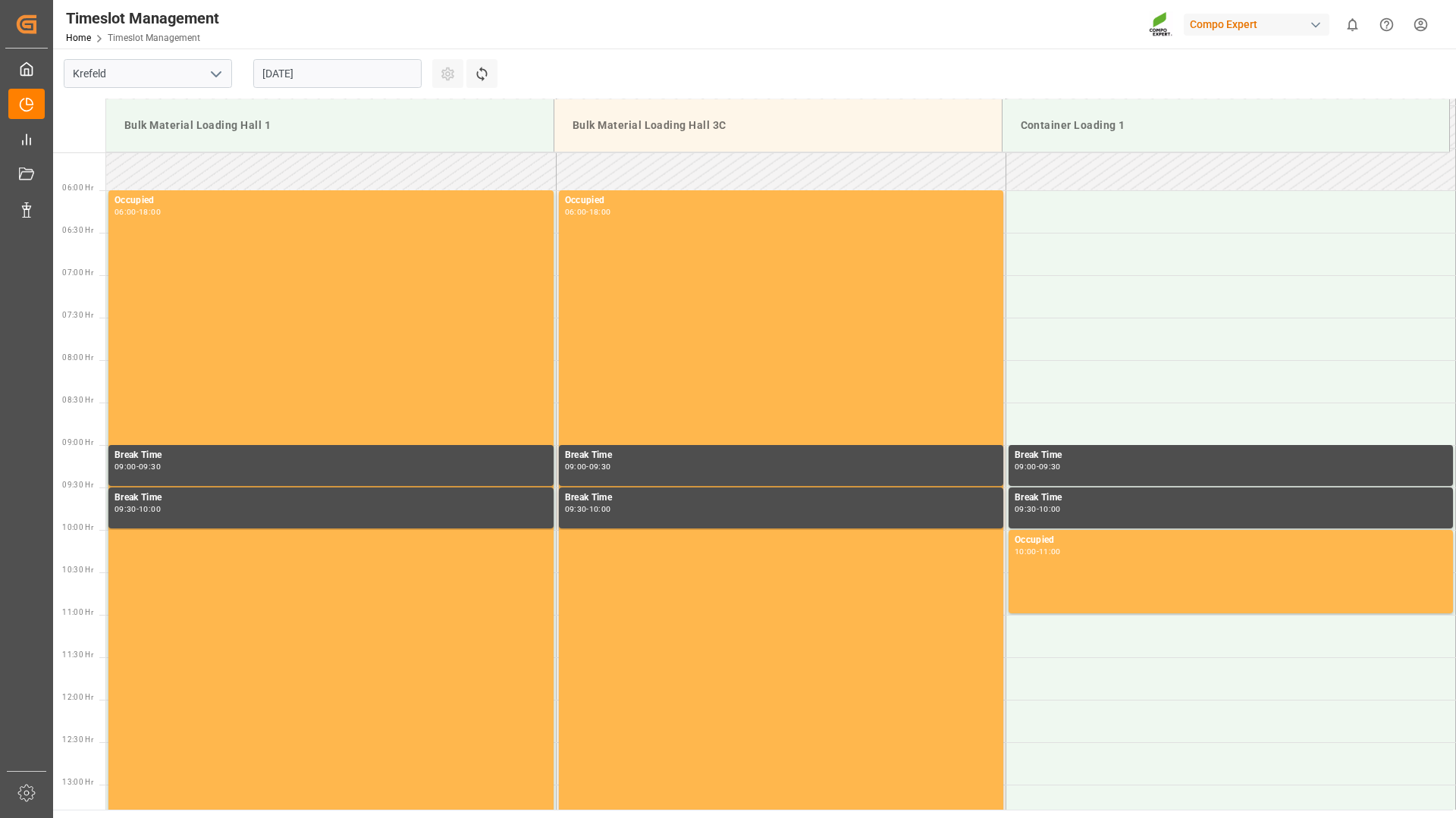
click at [385, 74] on input "[DATE]" at bounding box center [337, 73] width 168 height 29
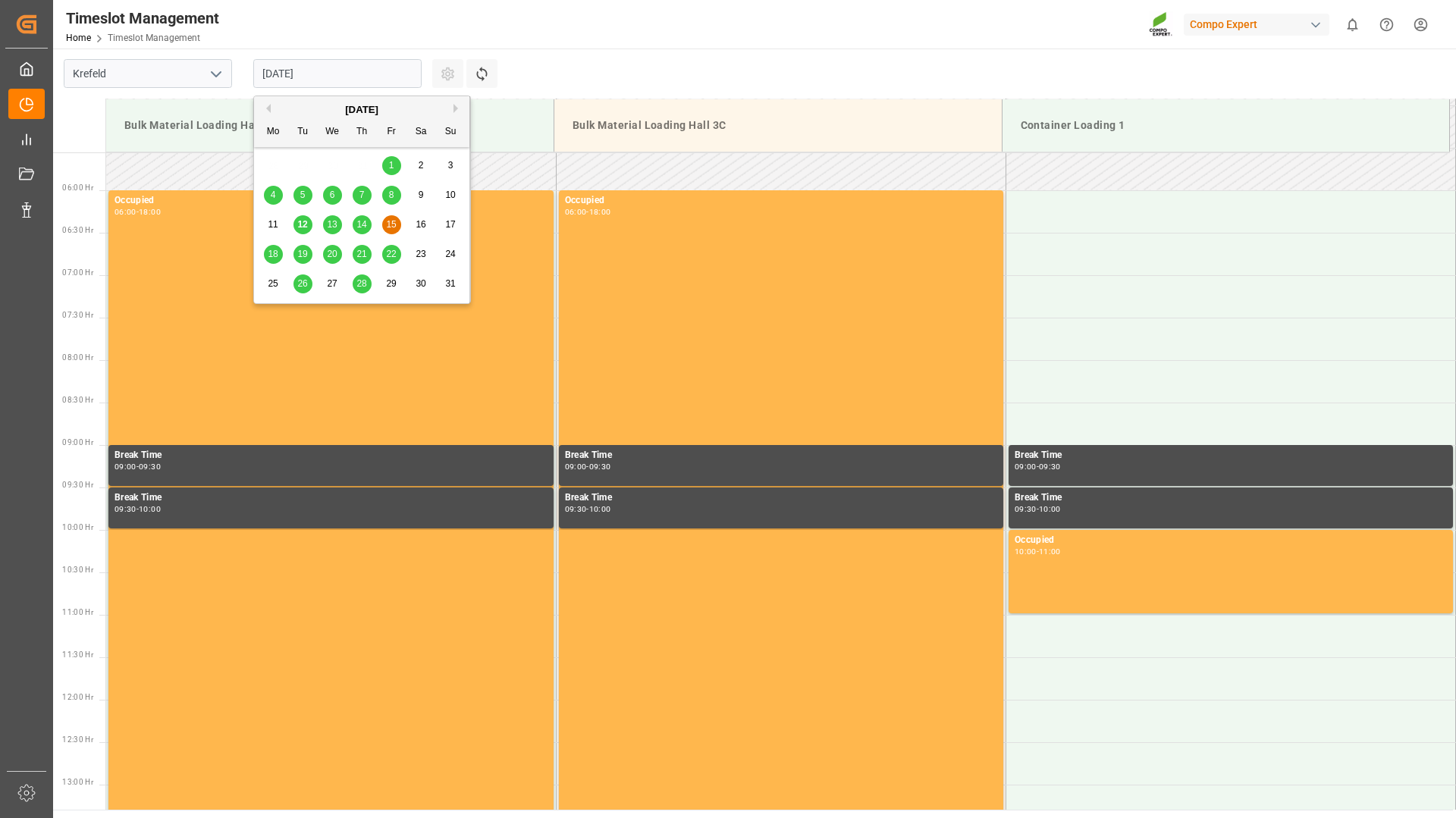
click at [268, 255] on span "18" at bounding box center [273, 254] width 10 height 11
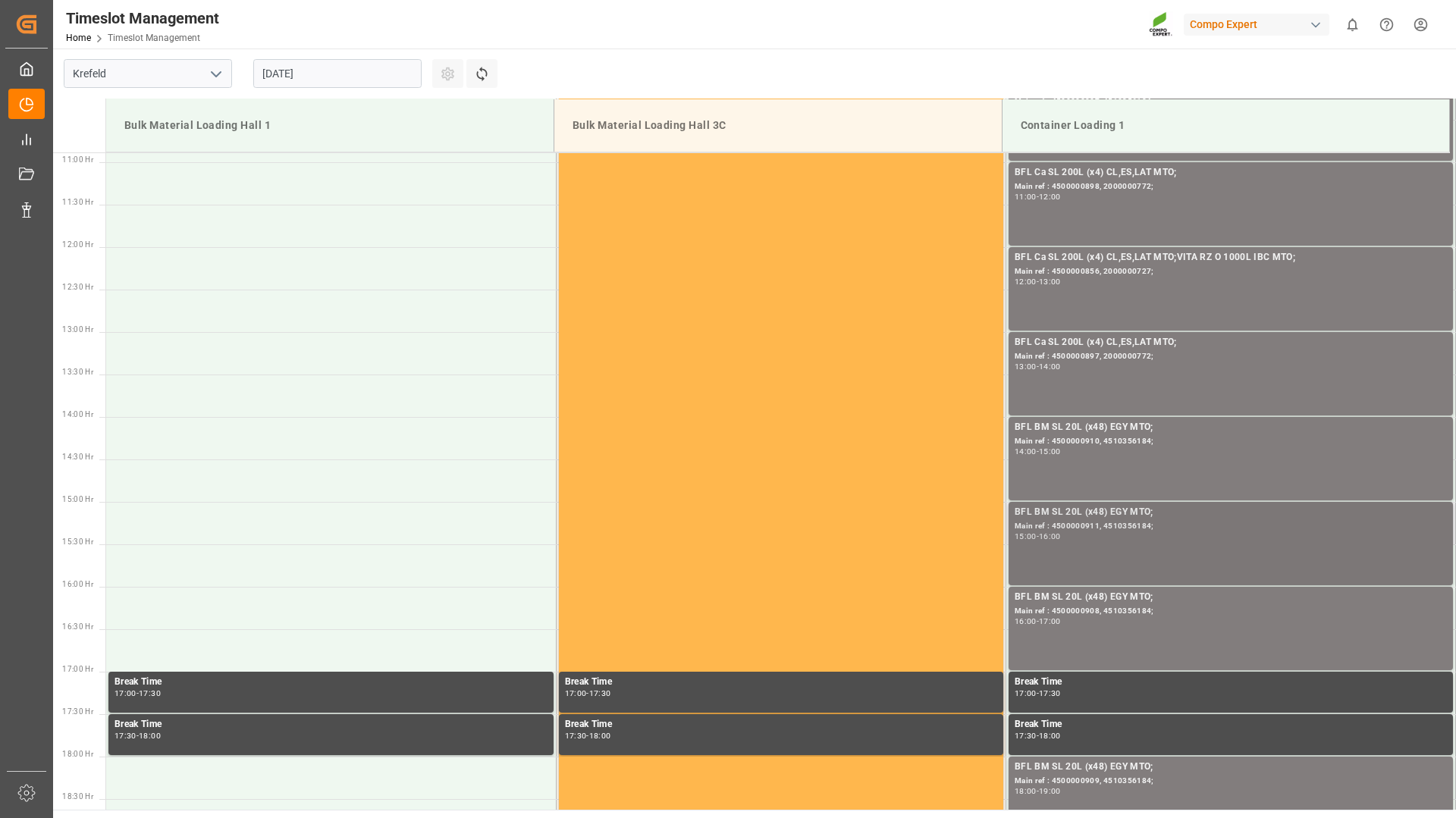
scroll to position [1227, 0]
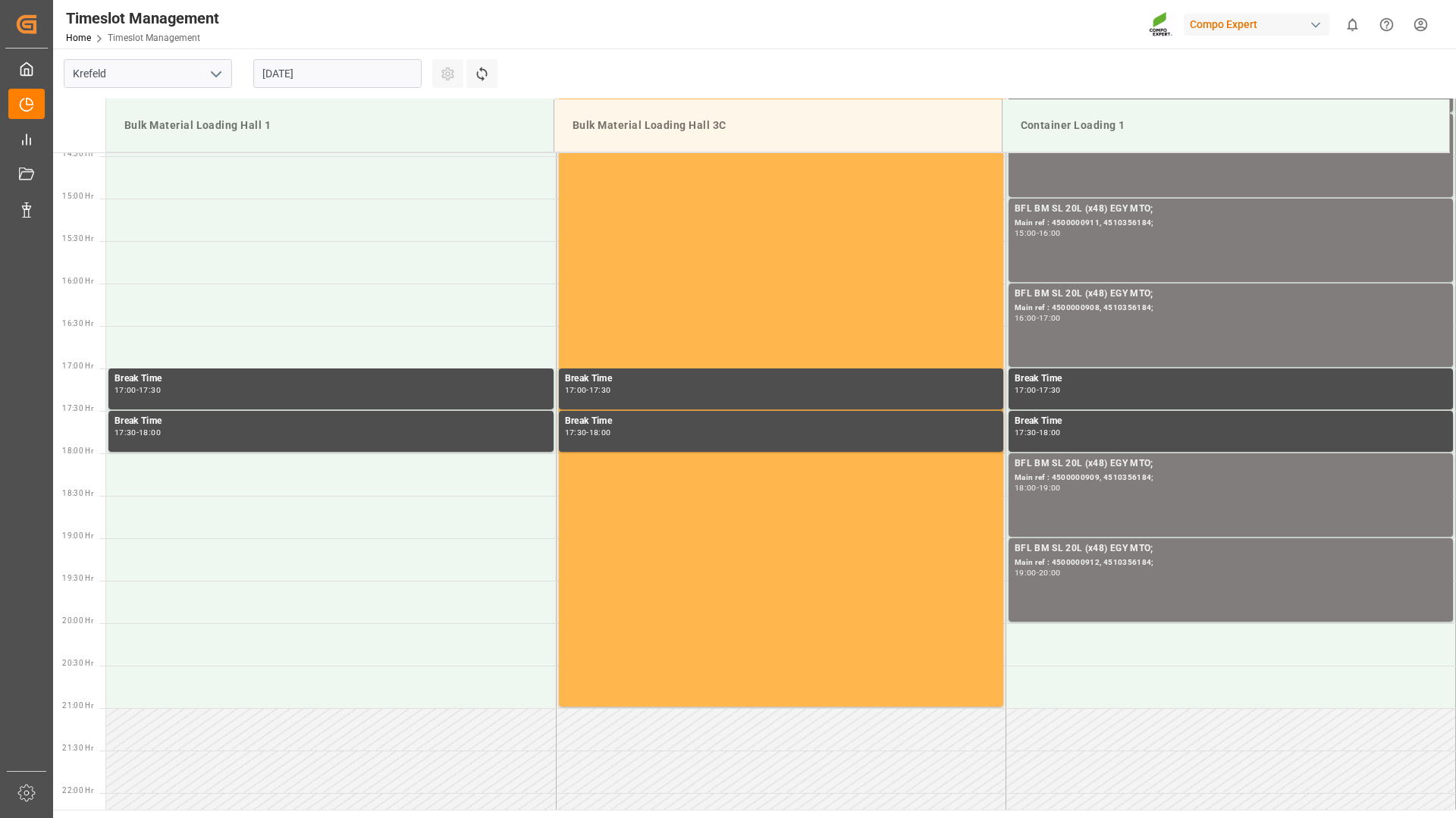
click at [338, 69] on input "[DATE]" at bounding box center [337, 73] width 168 height 29
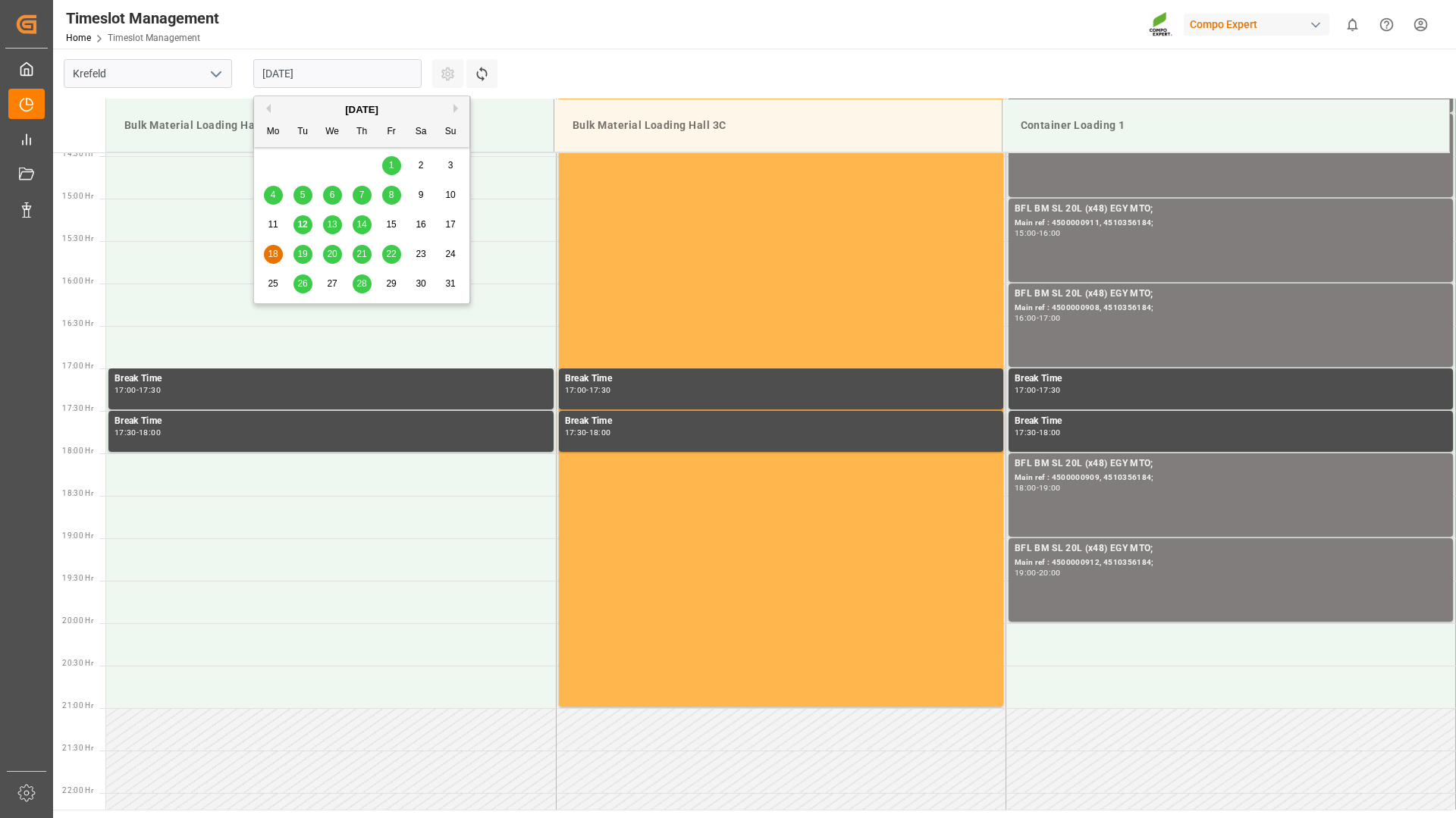
click at [392, 227] on span "15" at bounding box center [391, 224] width 10 height 11
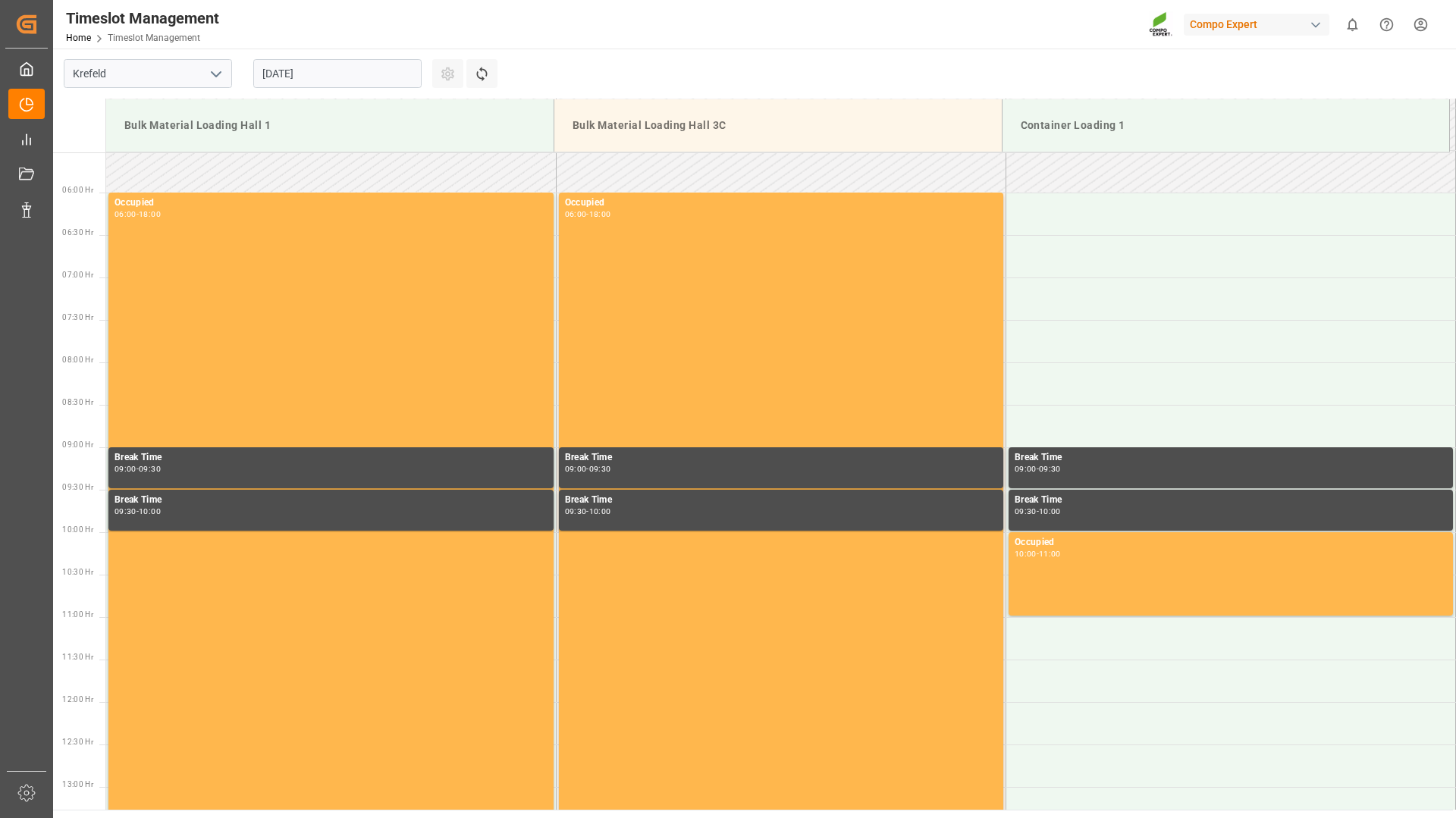
scroll to position [90, 0]
